Goal: Task Accomplishment & Management: Manage account settings

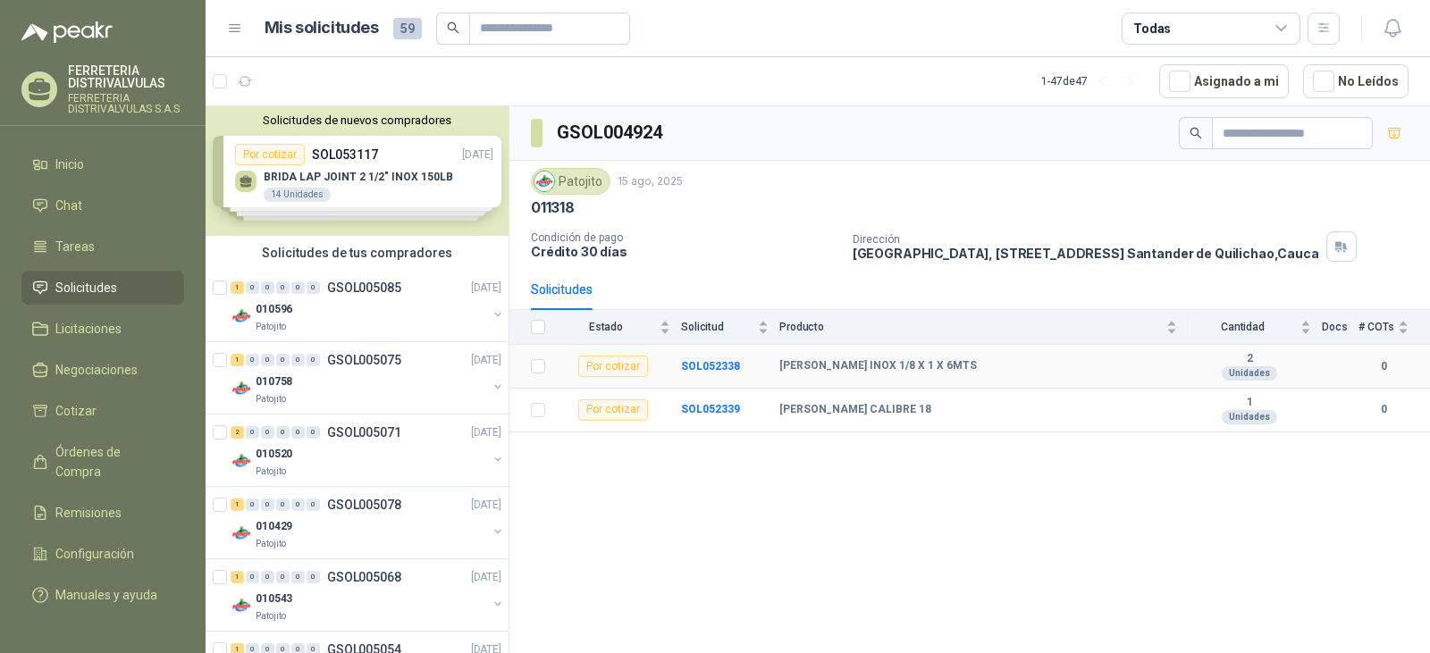
scroll to position [2859, 0]
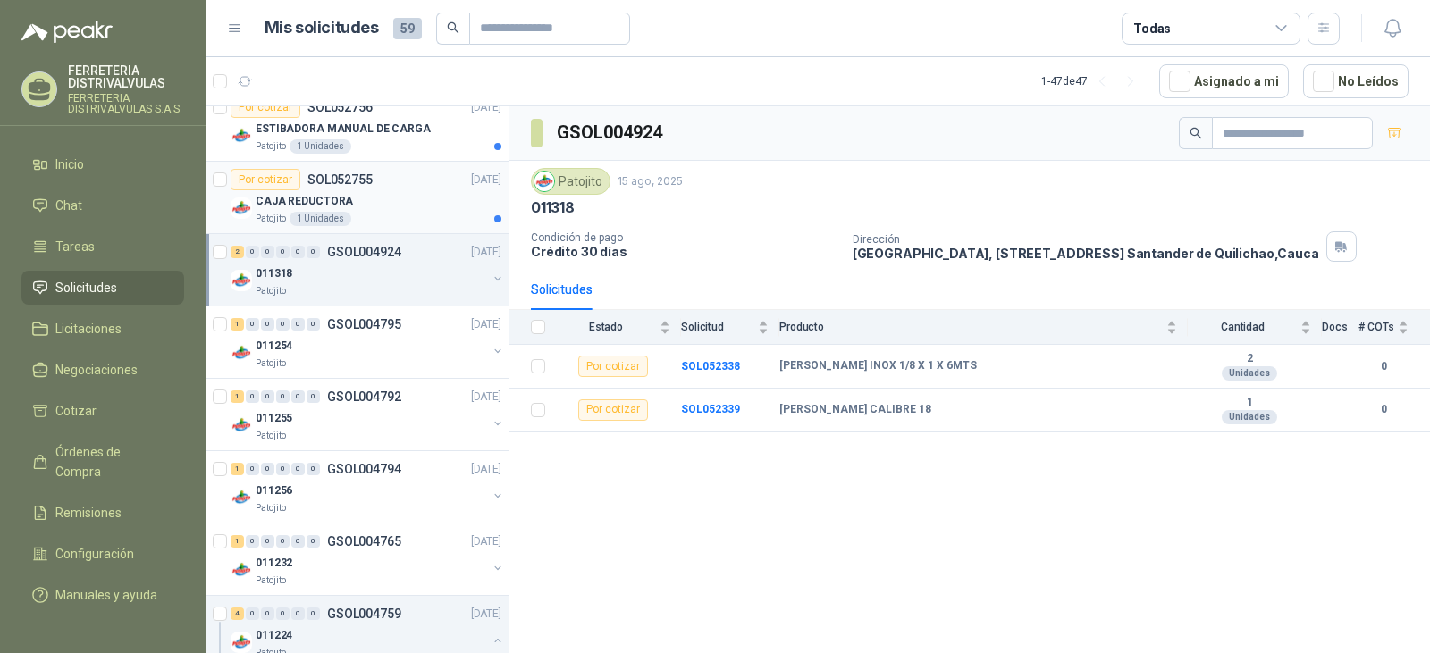
click at [407, 184] on div "Por cotizar SOL052755 [DATE]" at bounding box center [366, 179] width 271 height 21
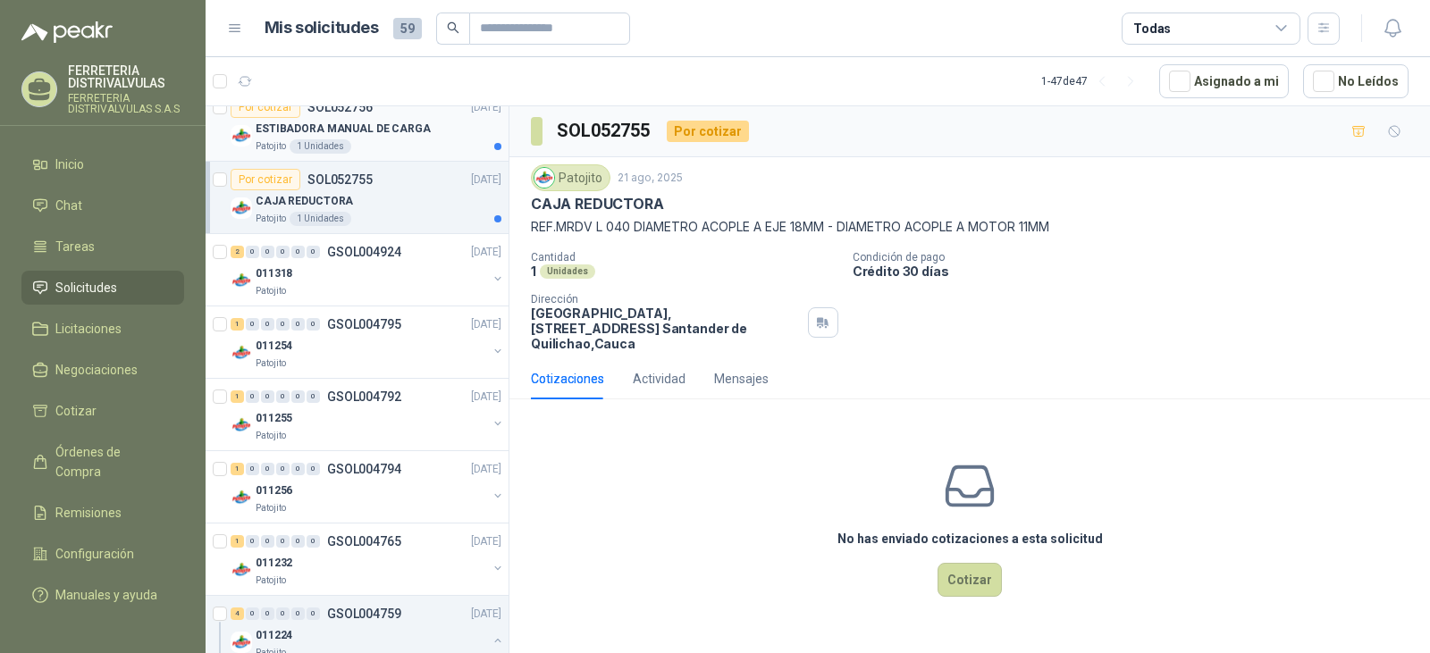
click at [400, 139] on div "ESTIBADORA MANUAL DE CARGA" at bounding box center [379, 128] width 246 height 21
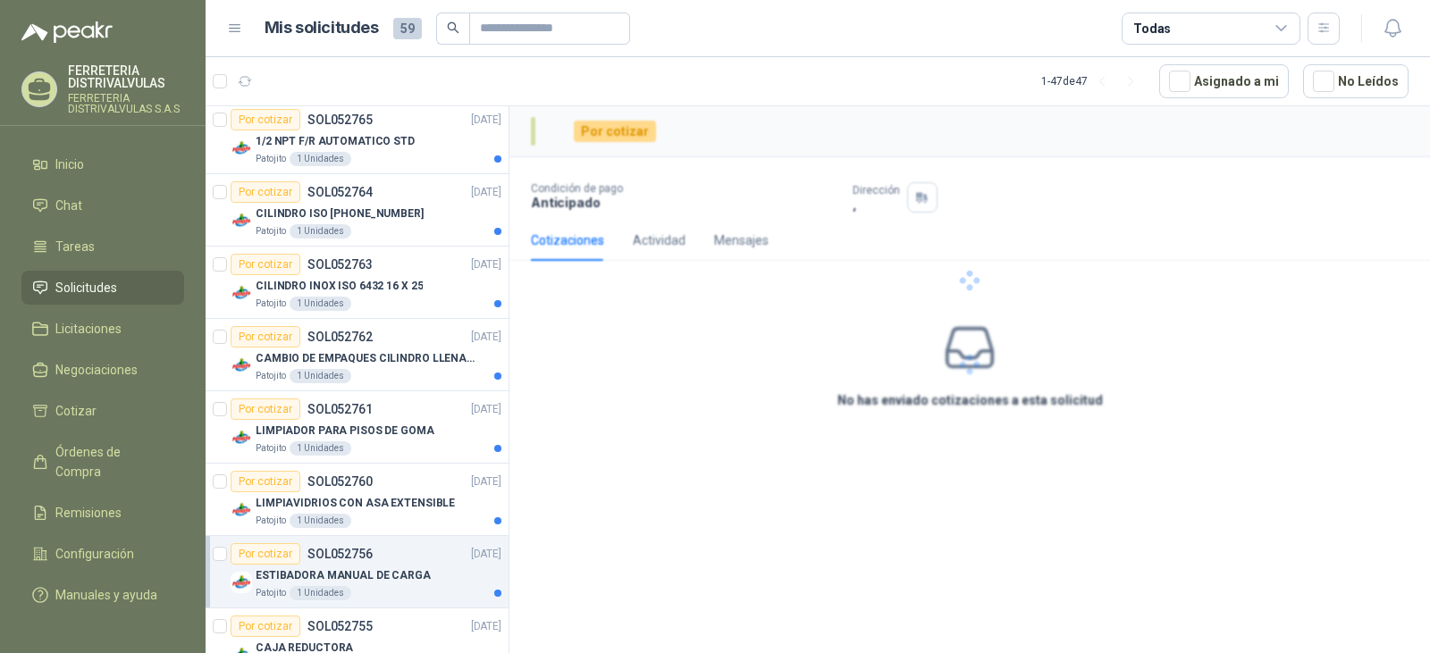
scroll to position [2055, 0]
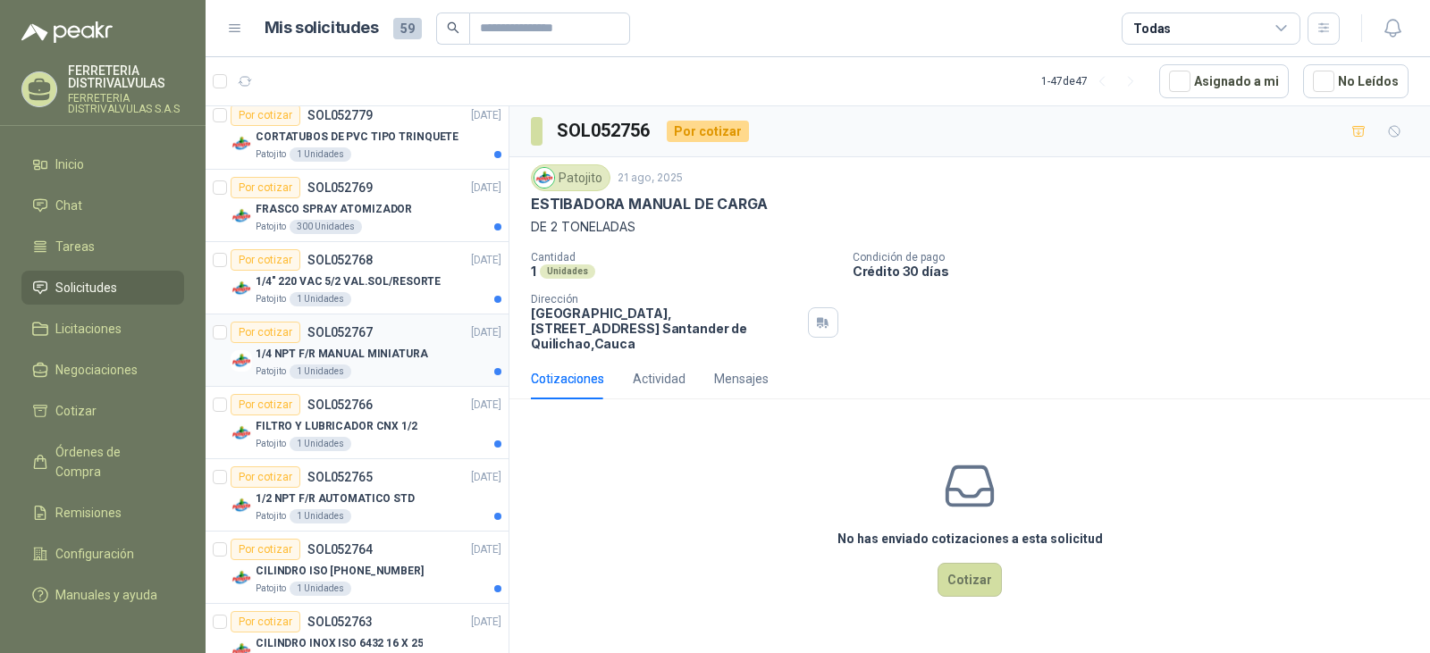
click at [372, 374] on div "Patojito 1 Unidades" at bounding box center [379, 372] width 246 height 14
click at [400, 283] on p "1/4" 220 VAC 5/2 VAL.SOL/RESORTE" at bounding box center [348, 281] width 185 height 17
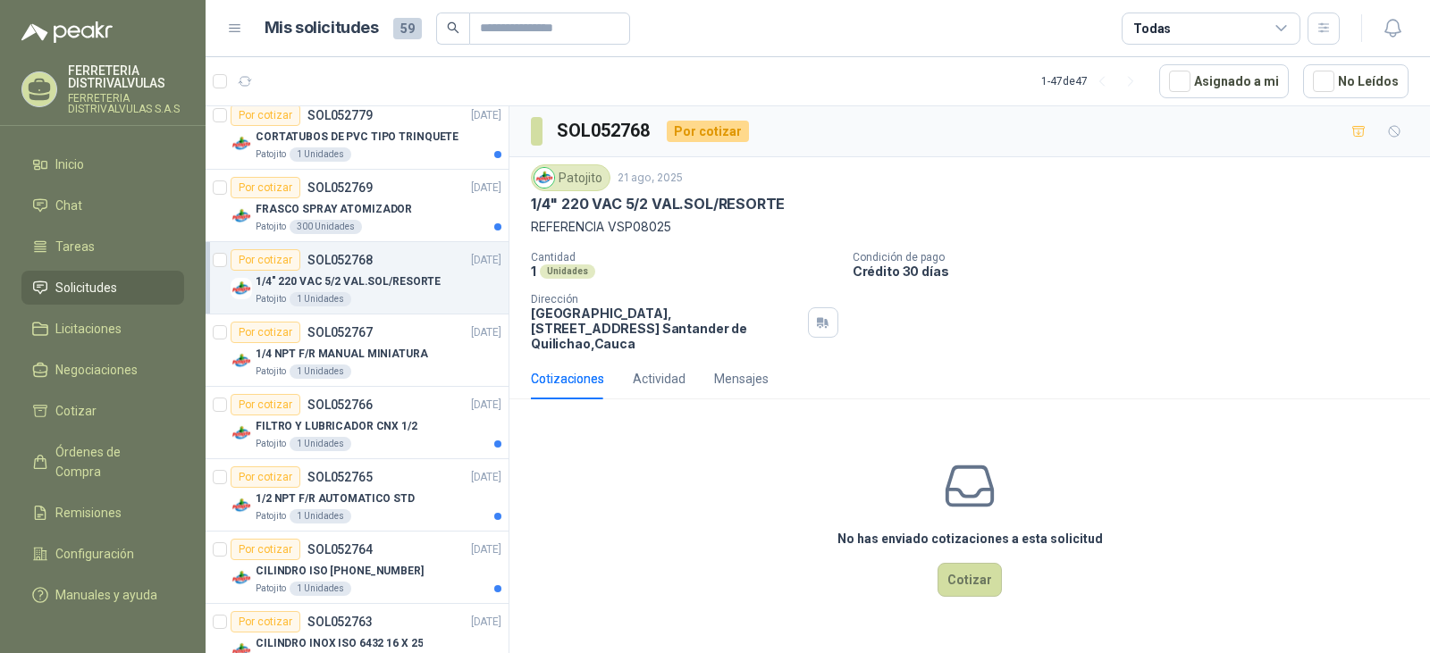
click at [365, 270] on div "Por cotizar SOL052768" at bounding box center [302, 259] width 142 height 21
click at [628, 372] on div "Cotizaciones Actividad Mensajes" at bounding box center [650, 378] width 238 height 41
click at [688, 361] on div "Cotizaciones Actividad Mensajes" at bounding box center [650, 378] width 238 height 41
click at [651, 369] on div "Actividad" at bounding box center [659, 379] width 53 height 20
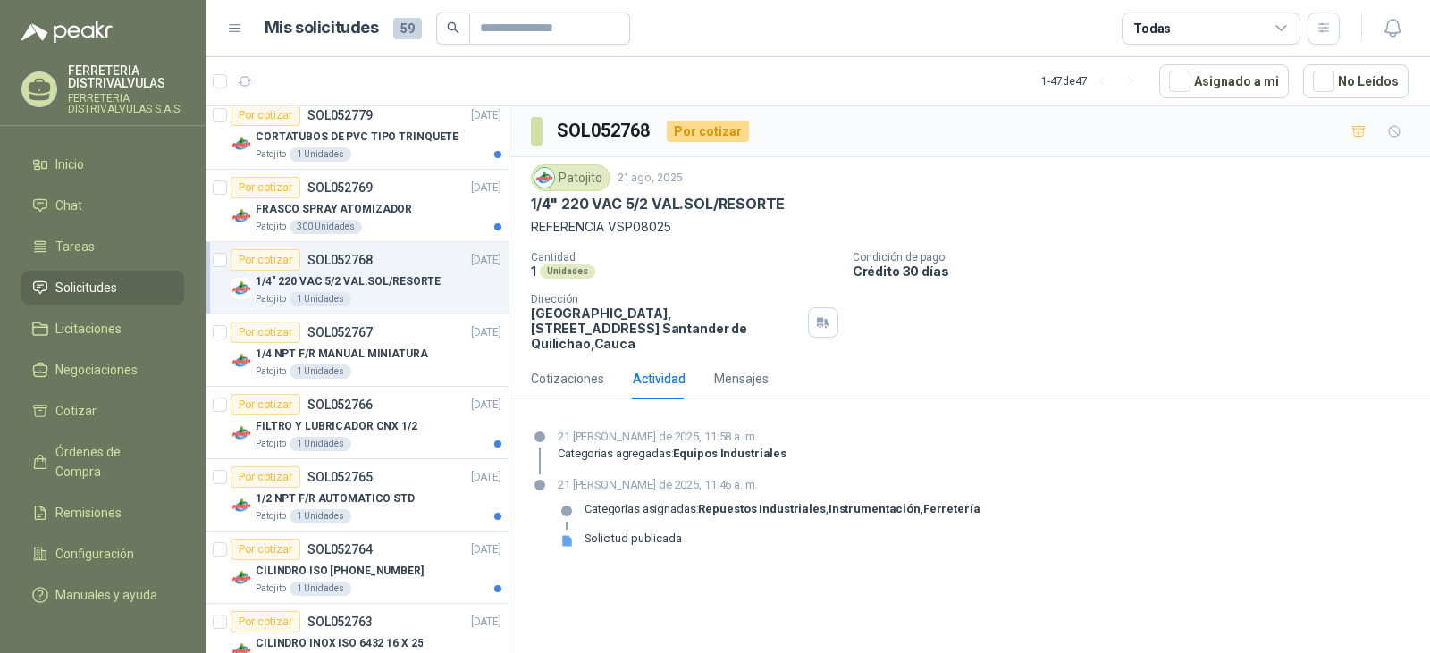
click at [767, 364] on div "Cotizaciones Actividad Mensajes" at bounding box center [970, 378] width 878 height 41
click at [756, 369] on div "Mensajes" at bounding box center [741, 379] width 55 height 20
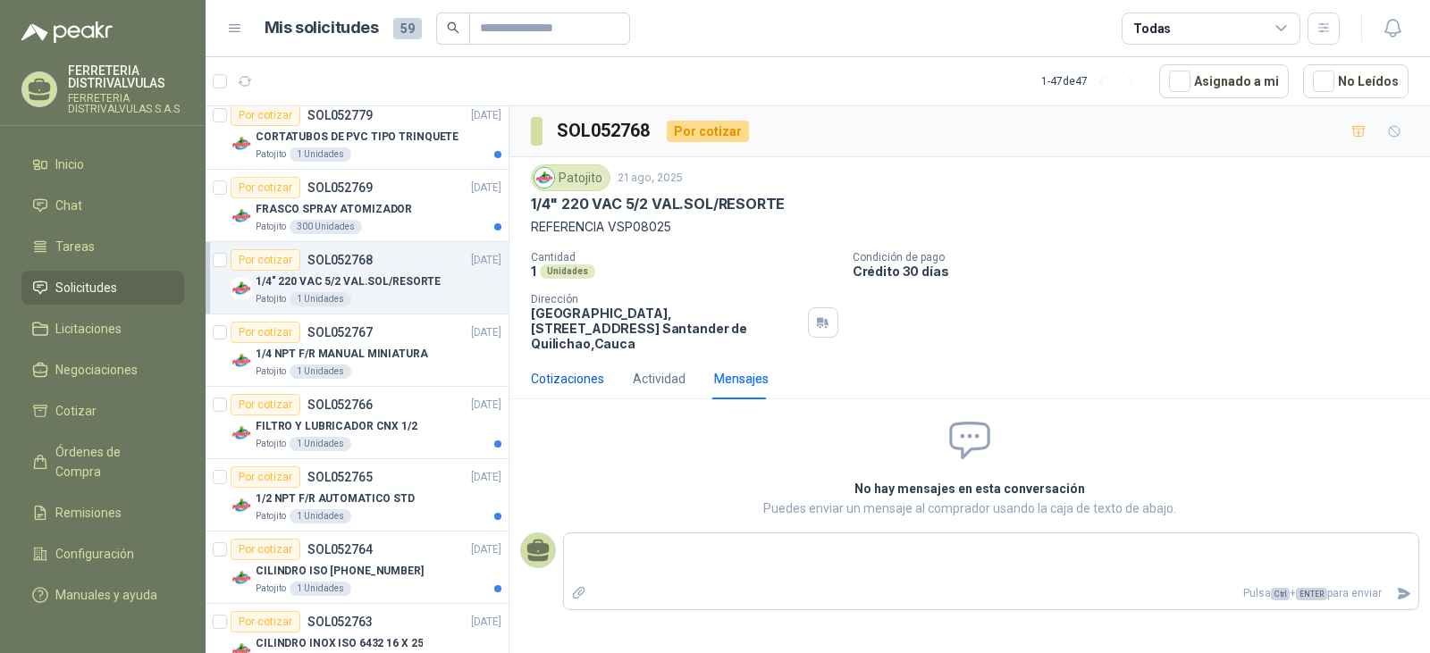
click at [590, 369] on div "Cotizaciones" at bounding box center [567, 379] width 73 height 20
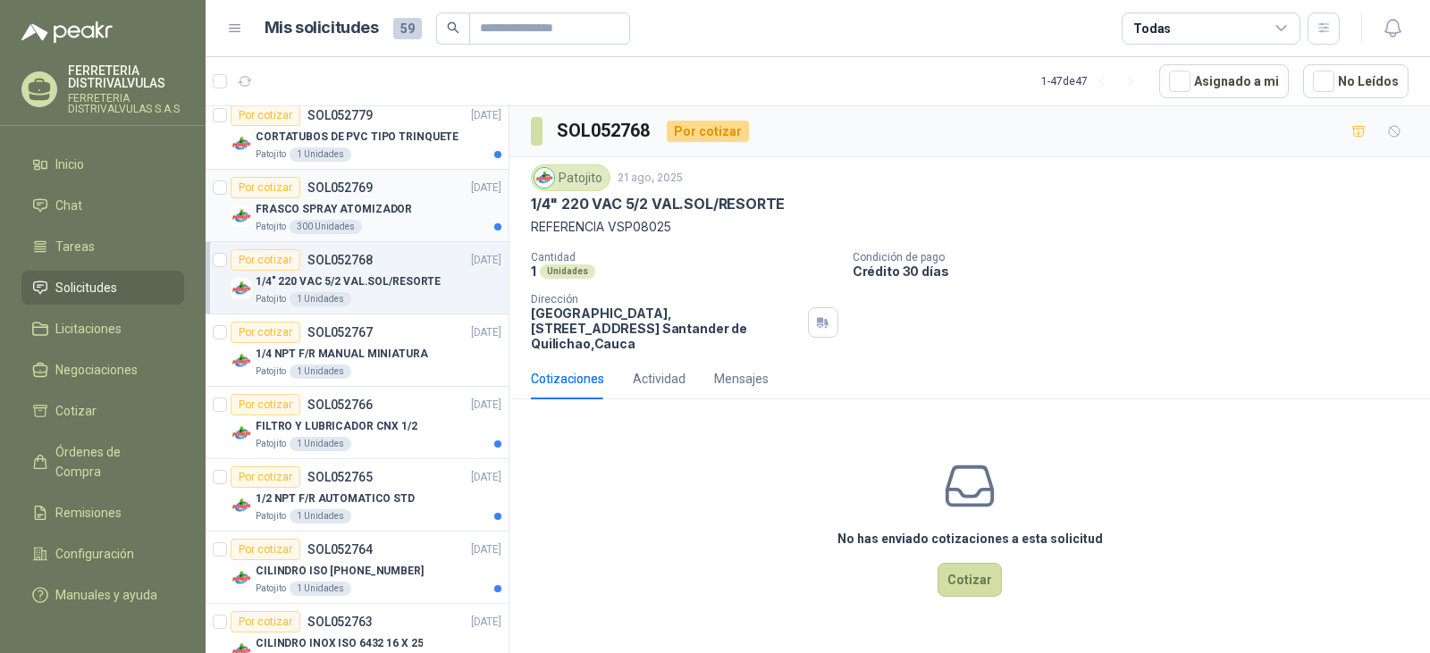
click at [330, 189] on p "SOL052769" at bounding box center [339, 187] width 65 height 13
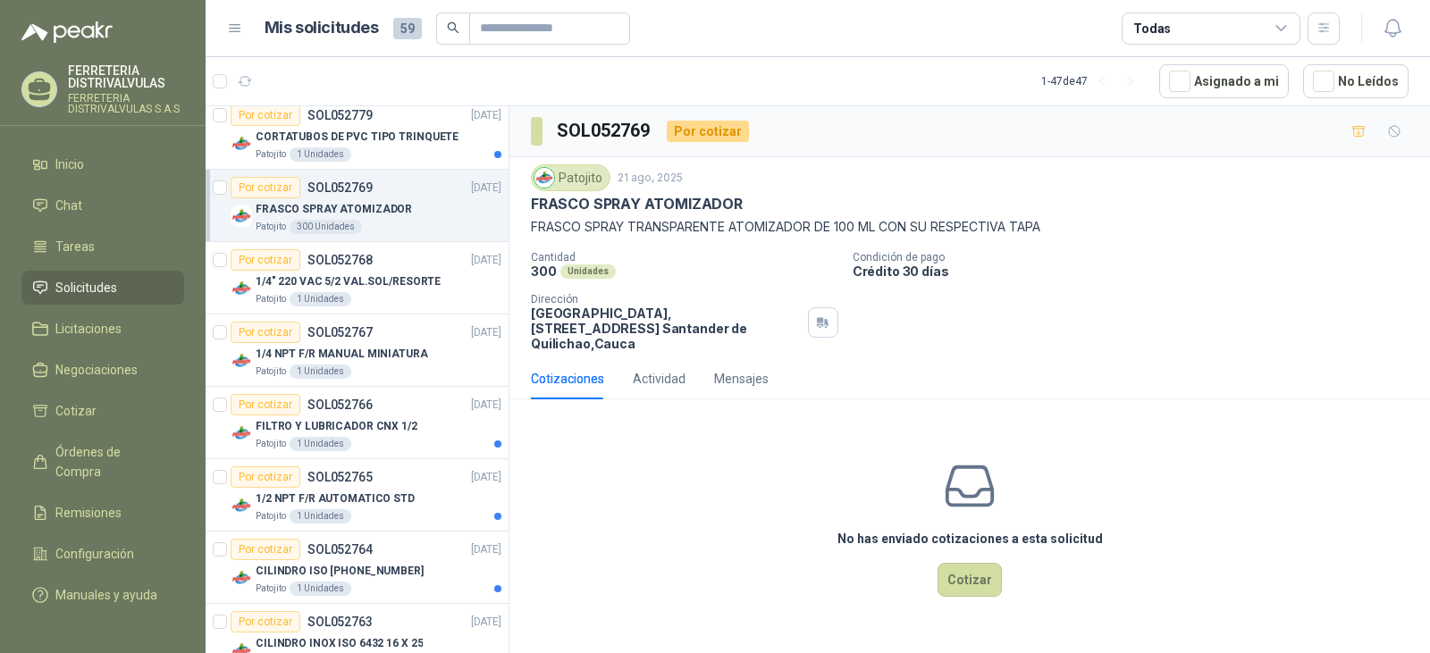
scroll to position [1697, 0]
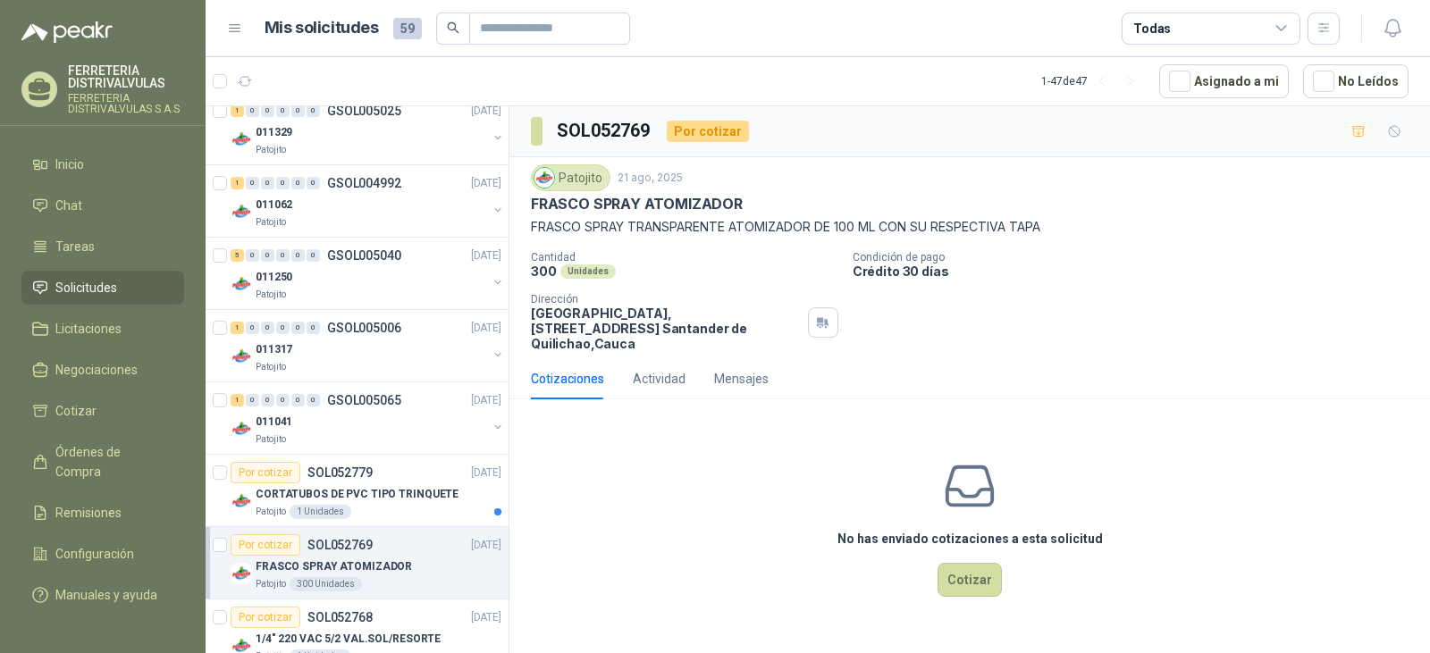
click at [104, 294] on span "Solicitudes" at bounding box center [86, 288] width 62 height 20
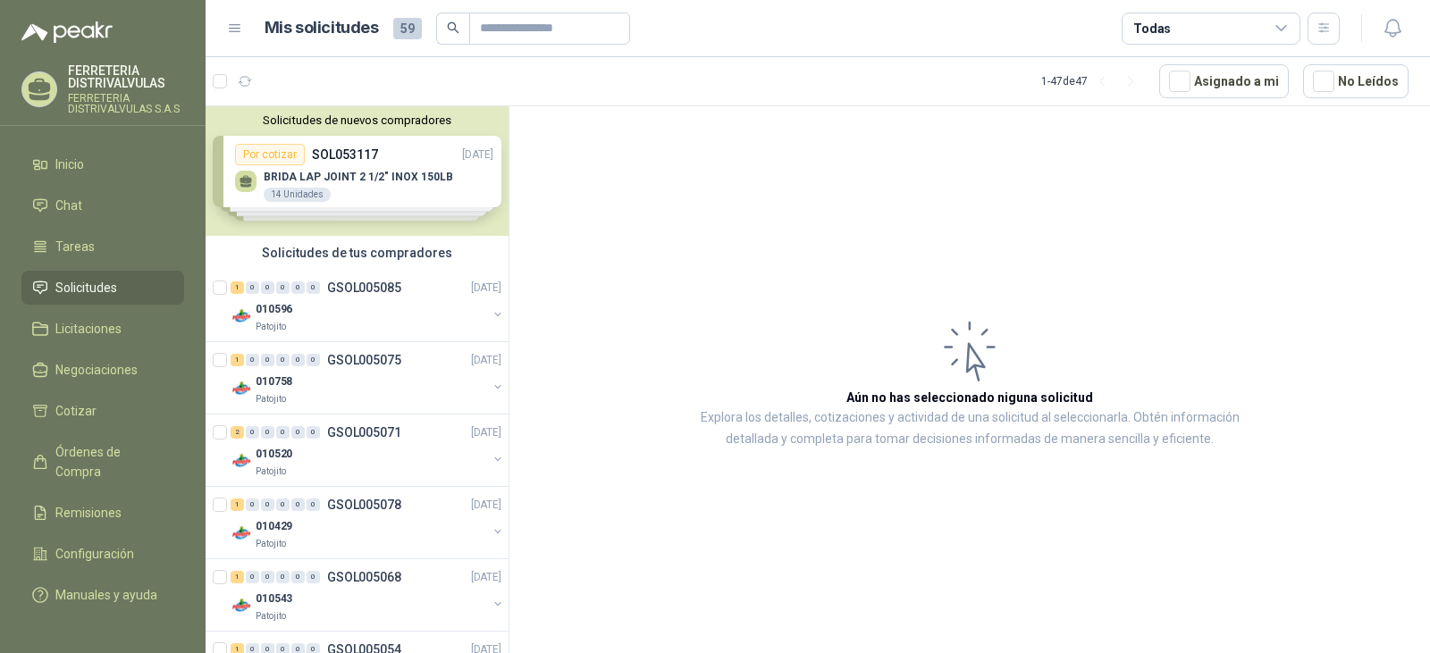
click at [393, 185] on div "Solicitudes de nuevos compradores Por cotizar SOL053117 [DATE] BRIDA LAP JOINT …" at bounding box center [357, 171] width 303 height 130
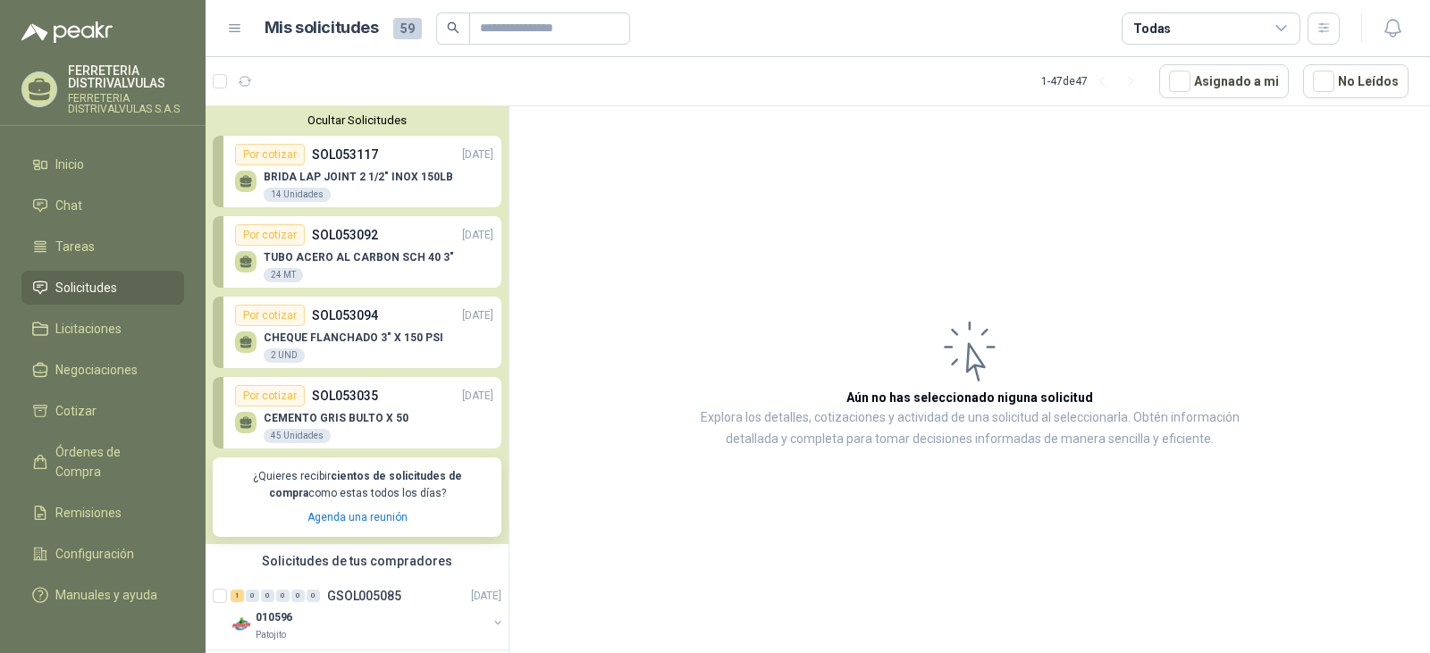
click at [379, 258] on p "TUBO ACERO AL CARBON SCH 40 3"" at bounding box center [359, 257] width 190 height 13
